Goal: Task Accomplishment & Management: Manage account settings

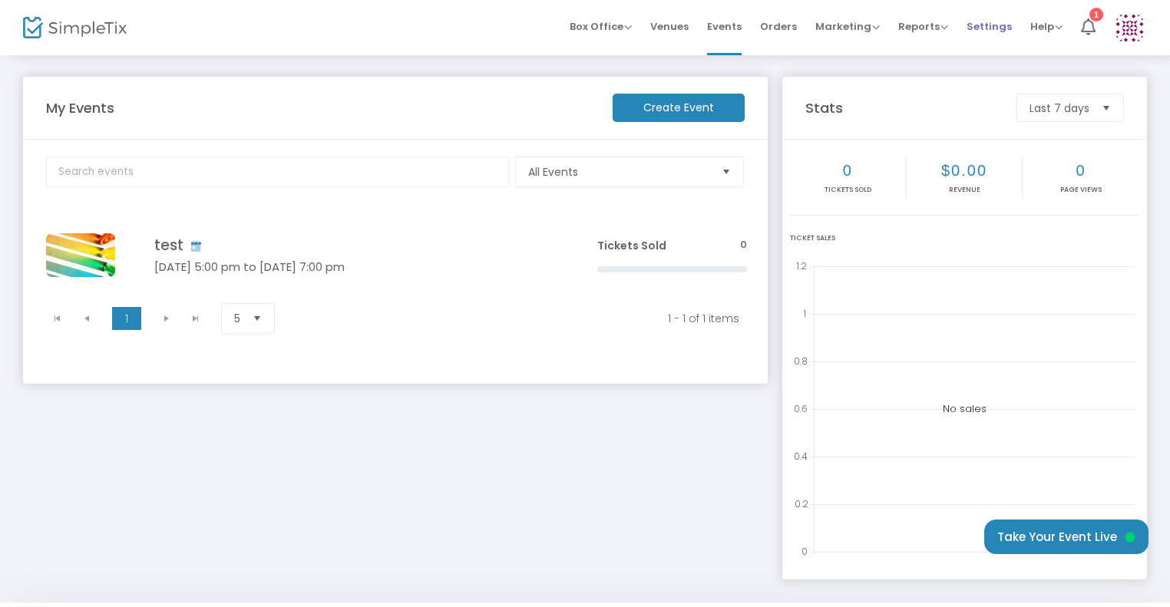
click at [991, 24] on span "Settings" at bounding box center [989, 26] width 45 height 39
